Goal: Information Seeking & Learning: Check status

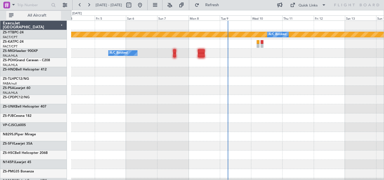
click at [42, 15] on span "All Aircraft" at bounding box center [37, 15] width 45 height 4
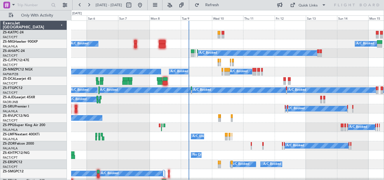
click at [247, 61] on div "A/C Unavailable A/C Unavailable A/C Booked A/C Booked A/C Booked A/C Booked A/C…" at bounding box center [227, 132] width 313 height 223
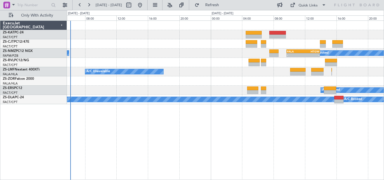
click at [220, 65] on div "A/C Booked - - FALA 09:40 Z HTGW 13:55 Z A/C Booked - - HTGW 07:20 Z FVFA 10:15…" at bounding box center [225, 63] width 317 height 84
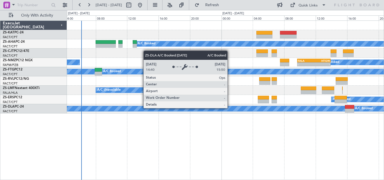
click at [232, 111] on div "A/C Booked" at bounding box center [153, 108] width 386 height 5
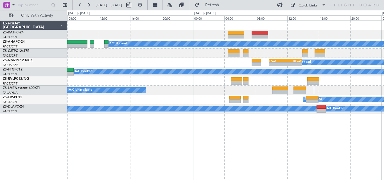
click at [211, 115] on div "A/C Booked A/C Booked - - FALA 09:40 Z HTGW 13:55 Z - - HTGW 07:20 Z FVFA 10:15…" at bounding box center [225, 101] width 317 height 160
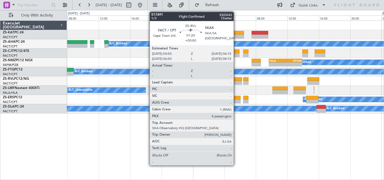
click at [236, 80] on div at bounding box center [236, 79] width 11 height 4
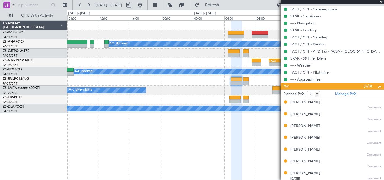
scroll to position [189, 0]
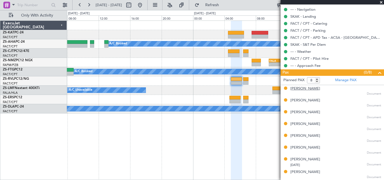
click at [303, 87] on div "[PERSON_NAME]" at bounding box center [305, 89] width 30 height 6
click at [317, 101] on div "[PERSON_NAME]" at bounding box center [305, 101] width 30 height 6
click at [313, 113] on div "[PERSON_NAME]" at bounding box center [305, 113] width 30 height 6
click at [317, 124] on div "[PERSON_NAME]" at bounding box center [305, 124] width 30 height 6
click at [309, 136] on div "[PERSON_NAME]" at bounding box center [305, 136] width 30 height 6
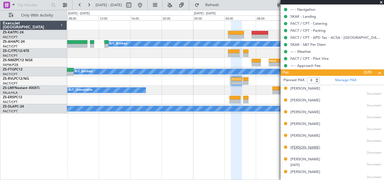
click at [305, 147] on div "[PERSON_NAME]" at bounding box center [305, 148] width 30 height 6
click at [312, 159] on div "[PERSON_NAME]" at bounding box center [305, 160] width 30 height 6
click at [319, 171] on div "[PERSON_NAME]" at bounding box center [305, 173] width 30 height 6
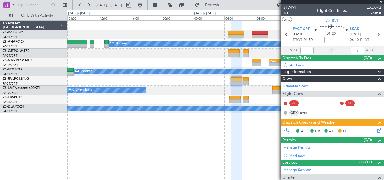
click at [287, 8] on span "517491" at bounding box center [289, 7] width 13 height 6
click at [382, 2] on span at bounding box center [382, 2] width 6 height 5
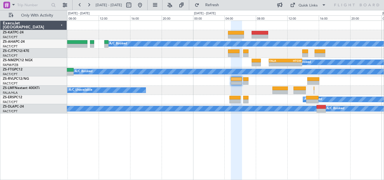
type input "0"
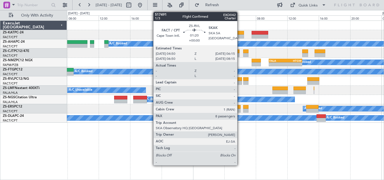
click at [240, 78] on div at bounding box center [236, 79] width 11 height 4
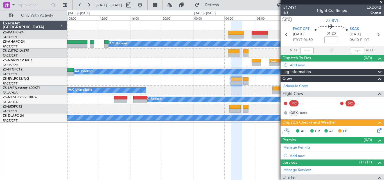
click at [382, 3] on span at bounding box center [382, 2] width 6 height 5
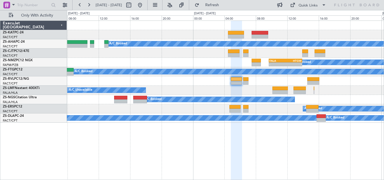
type input "0"
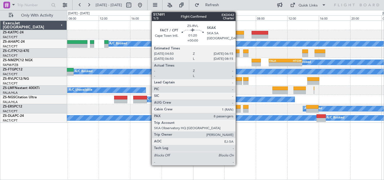
click at [238, 78] on div at bounding box center [236, 79] width 11 height 4
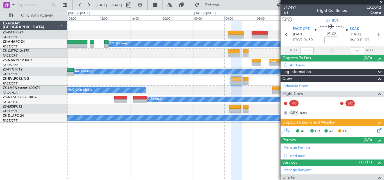
click at [381, 2] on span at bounding box center [382, 2] width 6 height 5
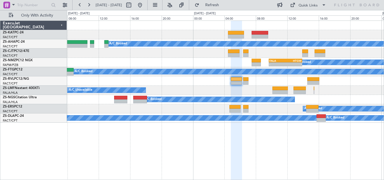
type input "0"
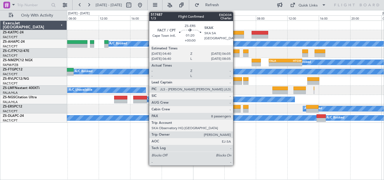
click at [236, 110] on div at bounding box center [234, 111] width 11 height 4
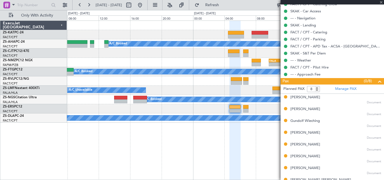
scroll to position [178, 0]
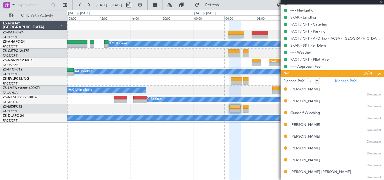
click at [303, 90] on div "[PERSON_NAME]" at bounding box center [305, 90] width 30 height 6
click at [296, 100] on div "[PERSON_NAME]" at bounding box center [305, 102] width 30 height 6
click at [306, 112] on div "Gundolf Wieching" at bounding box center [305, 114] width 30 height 6
click at [312, 125] on div "[PERSON_NAME]" at bounding box center [305, 125] width 30 height 6
click at [297, 136] on div "[PERSON_NAME]" at bounding box center [305, 137] width 30 height 6
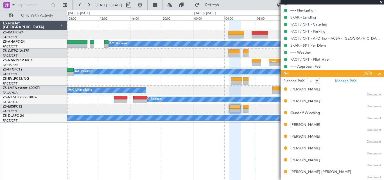
click at [295, 147] on div "[PERSON_NAME]" at bounding box center [305, 149] width 30 height 6
click at [312, 163] on div "[PERSON_NAME]" at bounding box center [305, 161] width 30 height 6
click at [306, 171] on div "[PERSON_NAME] [PERSON_NAME]" at bounding box center [320, 173] width 61 height 6
click at [297, 161] on div "[PERSON_NAME]" at bounding box center [305, 161] width 30 height 6
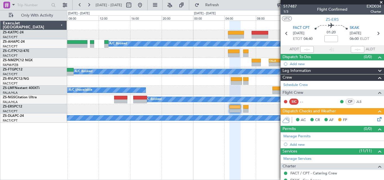
scroll to position [0, 0]
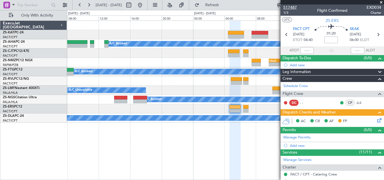
click at [294, 7] on span "517487" at bounding box center [289, 7] width 13 height 6
click at [381, 3] on span at bounding box center [382, 2] width 6 height 5
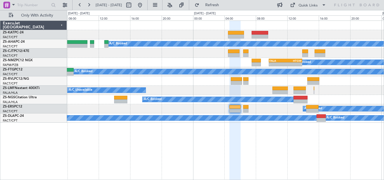
type input "0"
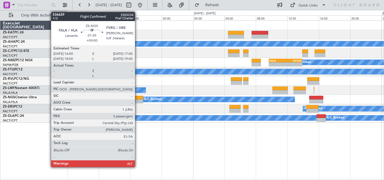
click at [138, 97] on div at bounding box center [136, 98] width 13 height 4
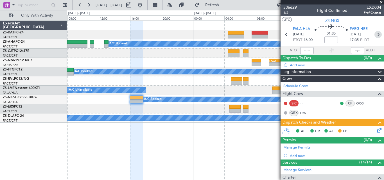
click at [376, 35] on icon at bounding box center [378, 34] width 7 height 7
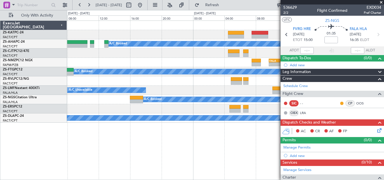
click at [381, 1] on span at bounding box center [382, 2] width 6 height 5
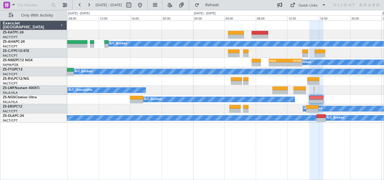
type input "0"
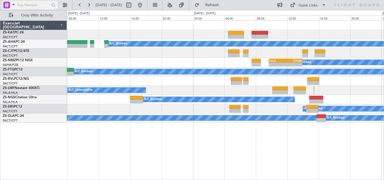
click at [38, 5] on input "text" at bounding box center [33, 5] width 32 height 8
paste input "499761"
type input "499761"
click at [52, 9] on div at bounding box center [30, 9] width 55 height 1
click at [53, 7] on div at bounding box center [53, 5] width 9 height 9
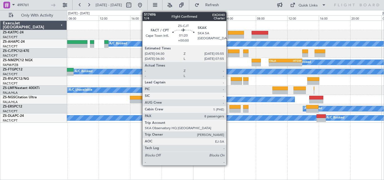
click at [229, 54] on div at bounding box center [233, 55] width 11 height 4
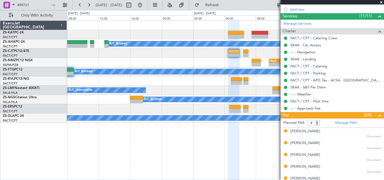
scroll to position [188, 0]
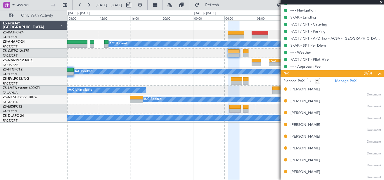
click at [295, 91] on div "[PERSON_NAME]" at bounding box center [305, 90] width 30 height 6
click at [293, 103] on div "[PERSON_NAME]" at bounding box center [305, 102] width 30 height 6
click at [299, 111] on div "[PERSON_NAME]" at bounding box center [305, 114] width 30 height 6
click at [304, 124] on div "[PERSON_NAME]" at bounding box center [305, 125] width 30 height 6
click at [303, 139] on div "[PERSON_NAME]" at bounding box center [305, 137] width 30 height 6
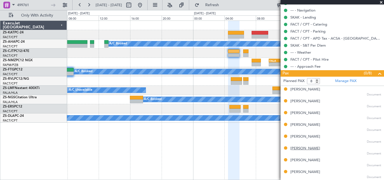
click at [301, 148] on div "[PERSON_NAME]" at bounding box center [305, 149] width 30 height 6
click at [300, 163] on div "[PERSON_NAME]" at bounding box center [305, 161] width 30 height 6
click at [296, 171] on div "[PERSON_NAME]" at bounding box center [305, 173] width 30 height 6
click at [382, 3] on span at bounding box center [382, 2] width 6 height 5
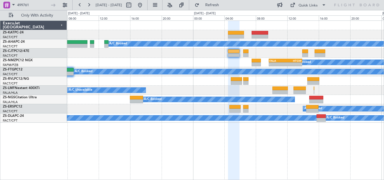
type input "0"
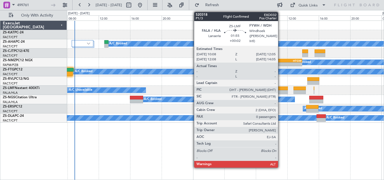
click at [281, 93] on div at bounding box center [279, 92] width 15 height 4
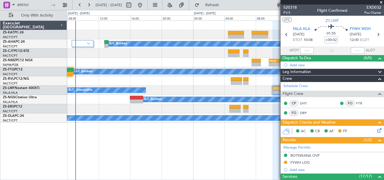
click at [379, 3] on span at bounding box center [382, 2] width 6 height 5
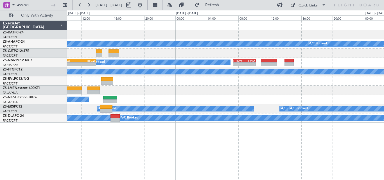
click at [147, 126] on div "A/C Booked A/C Booked A/C Booked - - FALA 09:40 Z HTGW 13:55 Z - - HTGW 07:20 Z…" at bounding box center [225, 101] width 317 height 160
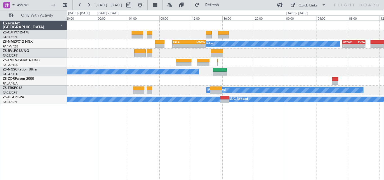
click at [290, 71] on div "A/C Booked - - FALA 09:40 Z HTGW 13:55 Z - - HTGW 07:20 Z FVFA 10:15 Z A/C Unav…" at bounding box center [225, 63] width 317 height 84
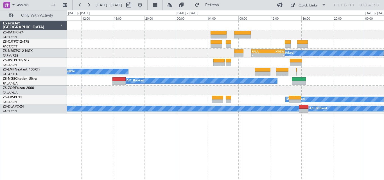
click at [209, 66] on div "A/C Booked - - FALA 09:40 Z HTGW 13:55 Z - - HTGW 07:20 Z FVFA 10:15 Z A/C Book…" at bounding box center [225, 67] width 317 height 93
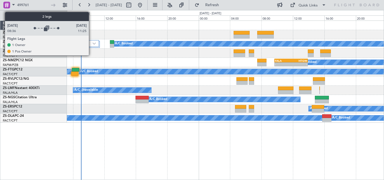
click at [91, 43] on div at bounding box center [87, 43] width 21 height 7
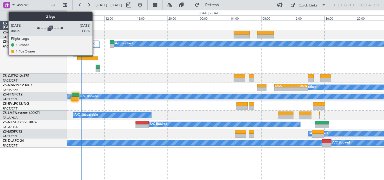
click at [95, 41] on img at bounding box center [93, 43] width 5 height 5
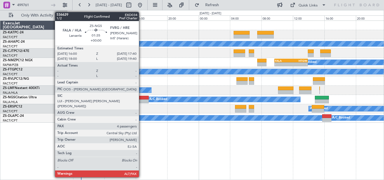
click at [141, 96] on div at bounding box center [142, 98] width 13 height 4
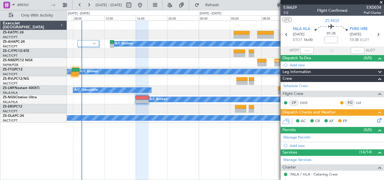
click at [383, 1] on span at bounding box center [382, 2] width 6 height 5
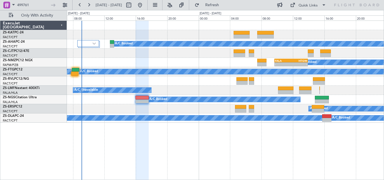
type input "0"
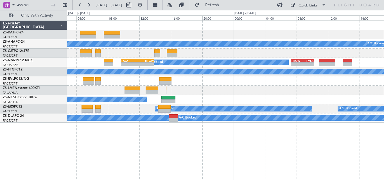
click at [189, 103] on div "A/C Booked A/C Booked A/C Booked - - FALA 09:40 Z HTGW 13:55 Z - - HTGW 07:20 Z…" at bounding box center [225, 72] width 317 height 102
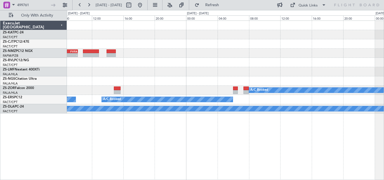
click at [107, 94] on div "- - HTGW 07:20 Z FVFA 10:15 Z A/C Booked A/C Booked A/C Booked A/C Booked A/C B…" at bounding box center [225, 67] width 317 height 93
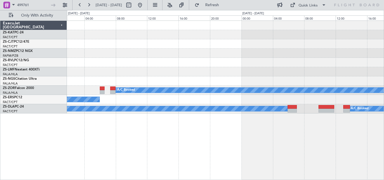
click at [121, 79] on div "A/C Booked A/C Booked A/C Booked A/C Booked A/C Booked" at bounding box center [225, 67] width 317 height 93
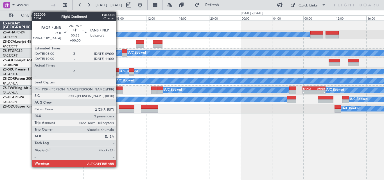
click at [119, 89] on div at bounding box center [119, 89] width 8 height 4
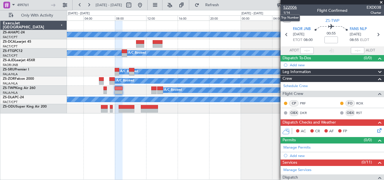
click at [291, 7] on span "522006" at bounding box center [289, 7] width 13 height 6
click at [383, 1] on span at bounding box center [382, 2] width 6 height 5
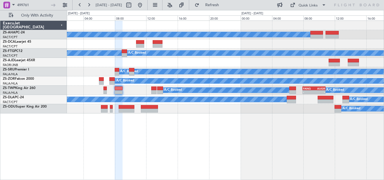
type input "0"
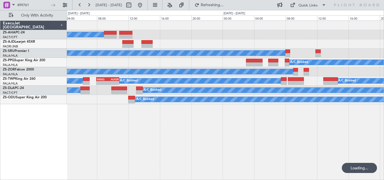
click at [279, 125] on div "A/C Booked A/C Booked A/C Booked A/C Booked A/C Booked A/C Booked A/C Booked A/…" at bounding box center [225, 101] width 317 height 160
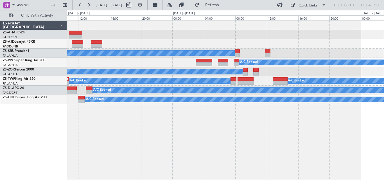
click at [273, 125] on div "A/C Booked A/C Booked A/C Booked A/C Booked A/C Booked A/C Booked A/C Booked A/…" at bounding box center [225, 101] width 317 height 160
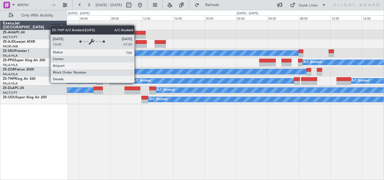
click at [203, 81] on div "A/C Booked" at bounding box center [213, 80] width 163 height 5
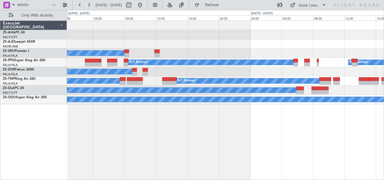
click at [55, 129] on div "A/C Booked A/C Booked A/C Booked A/C Booked A/C Booked A/C Booked A/C Booked A/…" at bounding box center [192, 95] width 384 height 170
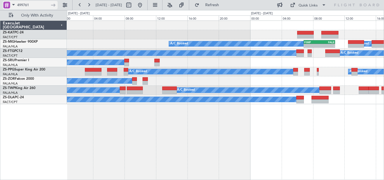
click at [32, 6] on input "499761" at bounding box center [33, 5] width 32 height 8
type input "4"
click at [27, 2] on input "text" at bounding box center [33, 5] width 32 height 8
type input "536017"
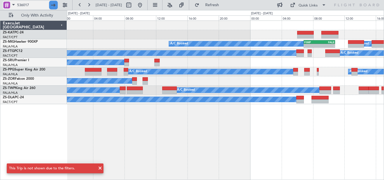
click at [52, 3] on div at bounding box center [53, 5] width 9 height 9
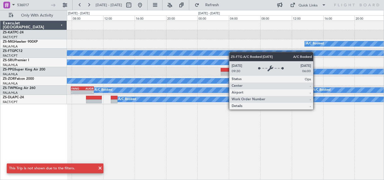
click at [237, 53] on div "A/C Booked - - FIMP 06:50 Z FALE 10:50 Z A/C Booked A/C Booked A/C Booked A/C B…" at bounding box center [225, 63] width 317 height 84
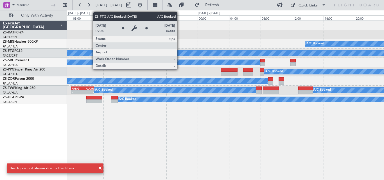
click at [274, 56] on div "A/C Booked" at bounding box center [225, 53] width 317 height 9
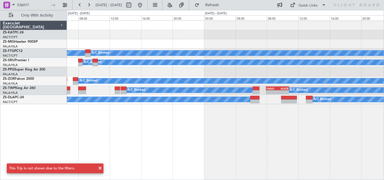
click at [324, 67] on div "A/C Booked A/C Booked A/C Booked A/C Booked A/C Booked A/C Booked A/C Booked A/…" at bounding box center [225, 63] width 317 height 84
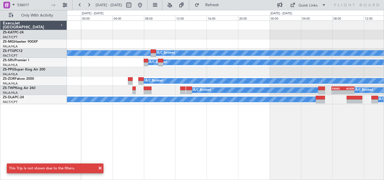
click at [339, 58] on div "A/C Booked A/C Booked A/C Booked A/C Booked A/C Booked FANG 07:55 Z AUGR 10:50 …" at bounding box center [225, 63] width 317 height 84
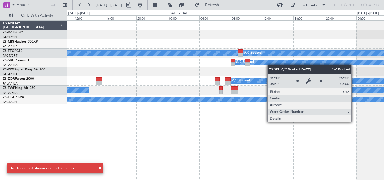
click at [353, 60] on div "A/C Booked" at bounding box center [225, 62] width 317 height 9
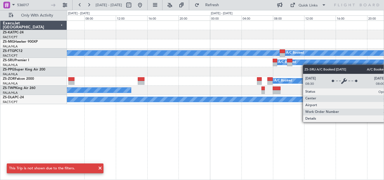
click at [340, 63] on div "A/C Booked" at bounding box center [225, 62] width 317 height 9
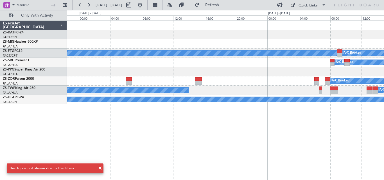
click at [328, 67] on div "A/C Booked A/C Booked A/C Booked A/C Booked A/C Booked A/C Booked A/C Booked A/…" at bounding box center [225, 63] width 317 height 84
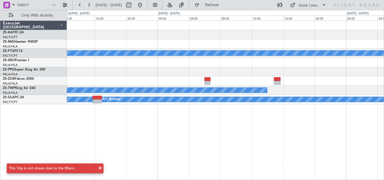
click at [345, 60] on div "A/C Booked A/C Booked A/C Booked A/C Booked A/C Booked A/C Booked A/C Booked A/…" at bounding box center [225, 63] width 317 height 84
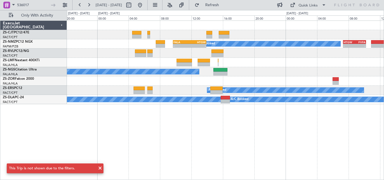
click at [357, 83] on div "A/C Booked - - FALA 09:40 Z HTGW 13:55 Z - - HTGW 07:20 Z FVFA 10:15 Z A/C Unav…" at bounding box center [225, 63] width 317 height 84
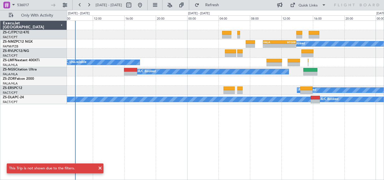
click at [376, 76] on div "A/C Booked - - FALA 09:40 Z HTGW 13:55 Z - - HTGW 07:20 Z FVFA 10:15 Z A/C Book…" at bounding box center [225, 63] width 317 height 84
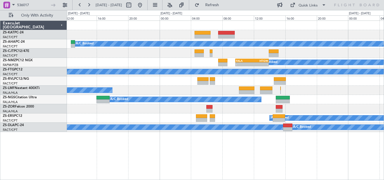
click at [250, 168] on div "A/C Booked A/C Booked - - FALA 09:40 Z HTGW 13:55 Z - - HTGW 07:20 Z FVFA 10:15…" at bounding box center [225, 101] width 317 height 160
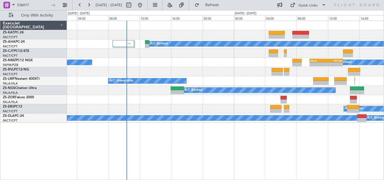
click at [233, 69] on div at bounding box center [225, 71] width 317 height 9
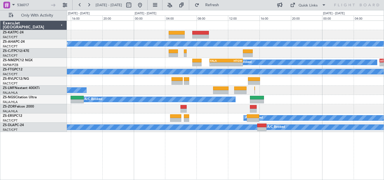
click at [103, 94] on div "A/C Booked A/C Booked A/C Booked - - FALA 09:40 Z HTGW 13:55 Z - - HTGW 07:20 Z…" at bounding box center [225, 76] width 317 height 111
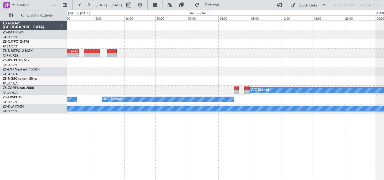
click at [41, 76] on div "- - HTGW 07:20 Z FVFA 10:15 Z A/C Booked A/C Booked A/C Booked A/C Booked A/C B…" at bounding box center [192, 95] width 384 height 170
click at [73, 85] on div at bounding box center [225, 80] width 317 height 9
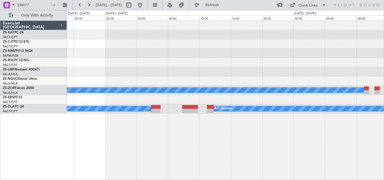
click at [100, 95] on div "A/C Booked A/C Booked A/C Booked" at bounding box center [225, 67] width 317 height 93
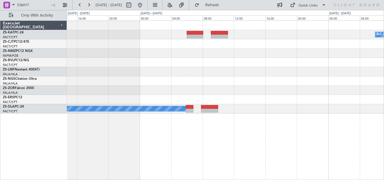
click at [141, 94] on div "A/C Unavailable A/C Booked A/C Booked" at bounding box center [225, 67] width 317 height 93
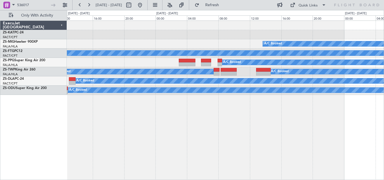
click at [384, 127] on div "A/C Booked - - FIMP 06:50 Z FALE 10:50 Z A/C Booked A/C Booked A/C Booked A/C B…" at bounding box center [192, 95] width 384 height 170
click at [334, 111] on div "A/C Booked - - FIMP 06:50 Z FALE 10:50 Z A/C Booked A/C Booked A/C Booked A/C B…" at bounding box center [225, 101] width 317 height 160
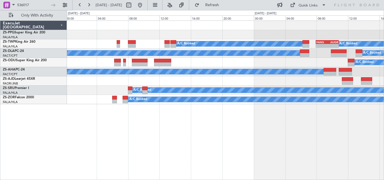
click at [347, 111] on div "A/C Booked FANG 07:55 Z AUGR 10:50 Z - - A/C Booked A/C Booked A/C Booked A/C B…" at bounding box center [225, 101] width 317 height 160
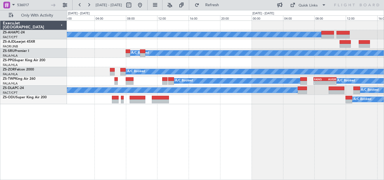
click at [330, 109] on div "A/C Booked A/C Booked A/C Booked A/C Booked A/C Booked FANG 07:55 Z AUGR 10:50 …" at bounding box center [225, 101] width 317 height 160
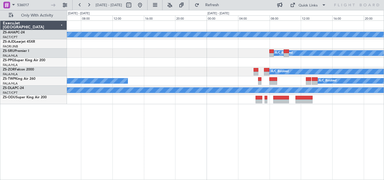
click at [328, 105] on div "A/C Booked A/C Booked A/C Booked A/C Booked A/C Booked A/C Booked - - FANG 07:5…" at bounding box center [225, 101] width 317 height 160
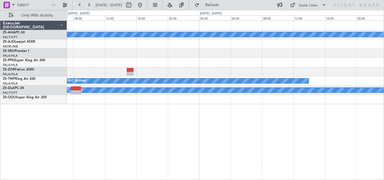
click at [265, 102] on div "A/C Booked A/C Booked A/C Booked A/C Booked A/C Booked A/C Booked A/C Booked" at bounding box center [225, 101] width 317 height 160
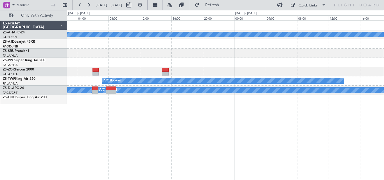
click at [337, 93] on div "A/C Booked A/C Booked A/C Booked A/C Booked A/C Booked" at bounding box center [225, 63] width 317 height 84
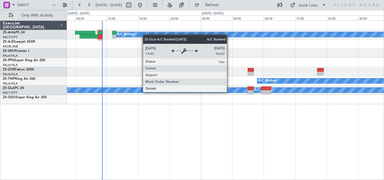
click at [248, 93] on div "A/C Booked" at bounding box center [93, 90] width 309 height 5
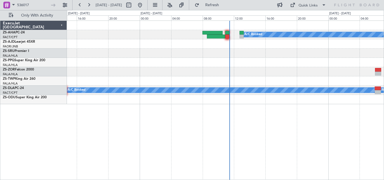
click at [238, 97] on div at bounding box center [225, 99] width 317 height 9
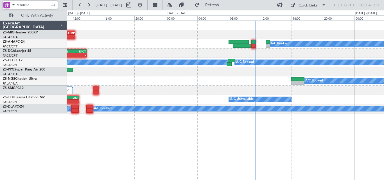
drag, startPoint x: 32, startPoint y: 5, endPoint x: -14, endPoint y: 7, distance: 46.2
click at [0, 7] on html "536017 08 Sep 2025 - 10 Sep 2025 Refresh Quick Links Only With Activity - - FAC…" at bounding box center [192, 90] width 384 height 180
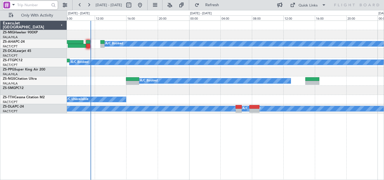
click at [156, 125] on div "A/C Booked A/C Booked A/C Booked A/C Booked A/C Unavailable A/C Booked A/C Book…" at bounding box center [225, 101] width 317 height 160
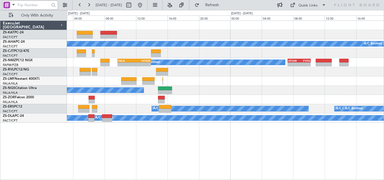
click at [181, 95] on div "A/C Booked A/C Booked A/C Booked - - FALA 09:40 Z HTGW 13:55 Z - - HTGW 07:20 Z…" at bounding box center [225, 72] width 317 height 102
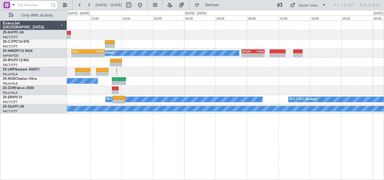
click at [214, 85] on div "A/C Booked - - FALA 09:40 Z HTGW 13:55 Z - - HTGW 07:20 Z FVFA 10:15 Z A/C Book…" at bounding box center [225, 67] width 317 height 93
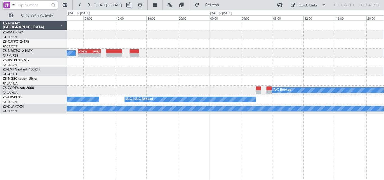
click at [189, 89] on div "A/C Booked - - HTGW 07:20 Z FVFA 10:15 Z A/C Booked A/C Booked A/C Booked A/C B…" at bounding box center [225, 67] width 317 height 93
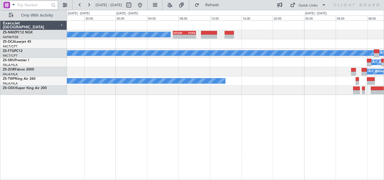
click at [248, 80] on div "A/C Booked - - HTGW 07:20 Z FVFA 10:15 Z FALA 09:40 Z HTGW 13:55 Z - - A/C Book…" at bounding box center [225, 58] width 317 height 74
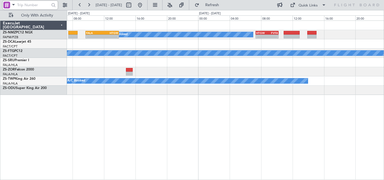
click at [304, 77] on div "A/C Booked - - HTGW 07:20 Z FVFA 10:15 Z - - FALA 09:40 Z HTGW 13:55 Z A/C Book…" at bounding box center [225, 58] width 317 height 74
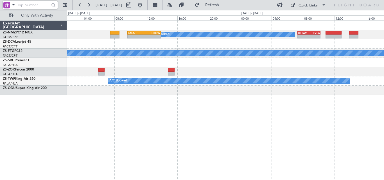
click at [307, 79] on div "A/C Booked - - HTGW 07:20 Z FVFA 10:15 Z - - FALA 09:40 Z HTGW 13:55 Z A/C Book…" at bounding box center [225, 58] width 317 height 74
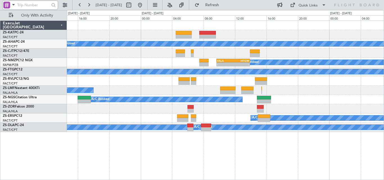
click at [205, 157] on div "A/C Booked A/C Booked A/C Booked - - FALA 09:40 Z HTGW 13:55 Z - - HTGW 07:20 Z…" at bounding box center [225, 101] width 317 height 160
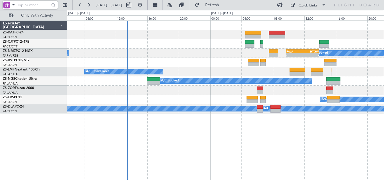
click at [215, 64] on div "A/C Booked - - FALA 09:40 Z HTGW 13:55 Z A/C Booked - - HTGW 07:20 Z FVFA 10:15…" at bounding box center [225, 67] width 317 height 93
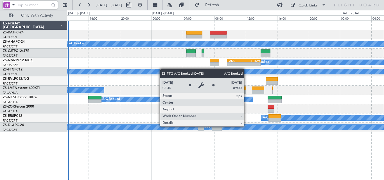
click at [162, 69] on div "A/C Booked A/C Booked - - FALA 09:40 Z HTGW 13:55 Z - - HTGW 07:20 Z FVFA 10:15…" at bounding box center [225, 76] width 317 height 111
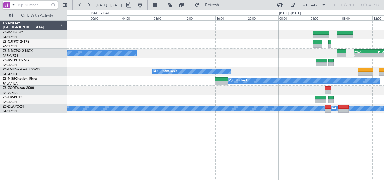
click at [281, 85] on div "A/C Booked - - FALA 09:40 Z HTGW 13:55 Z A/C Booked A/C Unavailable A/C Booked …" at bounding box center [225, 67] width 317 height 93
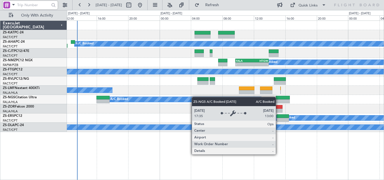
click at [158, 102] on div "A/C Booked A/C Booked - - FALA 09:40 Z HTGW 13:55 Z - - HTGW 07:20 Z FVFA 10:15…" at bounding box center [225, 76] width 317 height 111
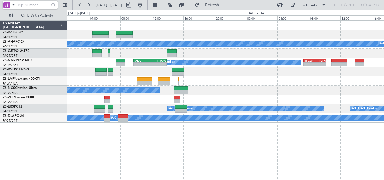
click at [241, 88] on div "A/C Booked A/C Booked A/C Booked - - FALA 09:40 Z HTGW 13:55 Z - - HTGW 07:20 Z…" at bounding box center [225, 72] width 317 height 102
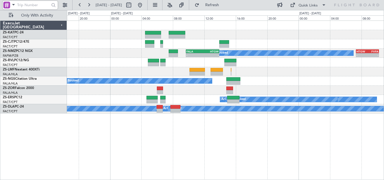
click at [315, 50] on div "A/C Booked - - FALA 09:40 Z HTGW 13:55 Z - - HTGW 07:20 Z FVFA 10:15 Z A/C Unav…" at bounding box center [225, 67] width 317 height 93
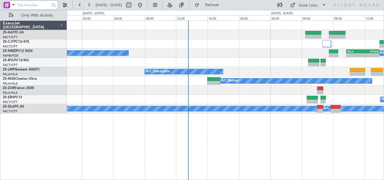
click at [285, 66] on div at bounding box center [225, 62] width 317 height 9
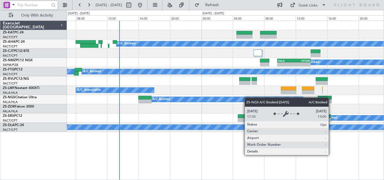
click at [226, 101] on div "A/C Booked - - FALA 09:40 Z HTGW 13:55 Z A/C Booked - - HTGW 07:20 Z FVFA 10:15…" at bounding box center [225, 76] width 317 height 111
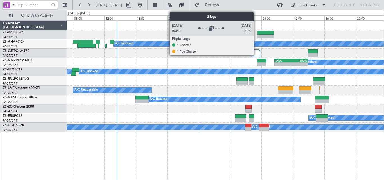
click at [256, 52] on div at bounding box center [255, 52] width 8 height 7
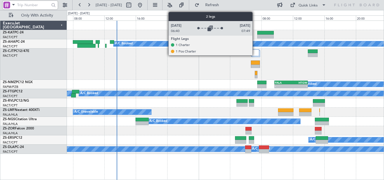
click at [255, 54] on div at bounding box center [255, 52] width 8 height 7
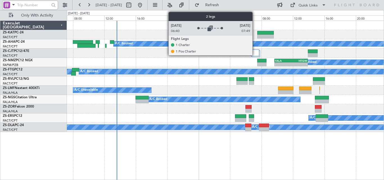
click at [255, 54] on div at bounding box center [255, 52] width 8 height 7
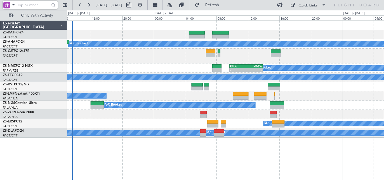
click at [150, 95] on div "A/C Booked A/C Booked - - FALA 09:40 Z HTGW 13:55 Z - - HTGW 07:20 Z FVFA 10:15…" at bounding box center [225, 79] width 317 height 117
